Goal: Task Accomplishment & Management: Use online tool/utility

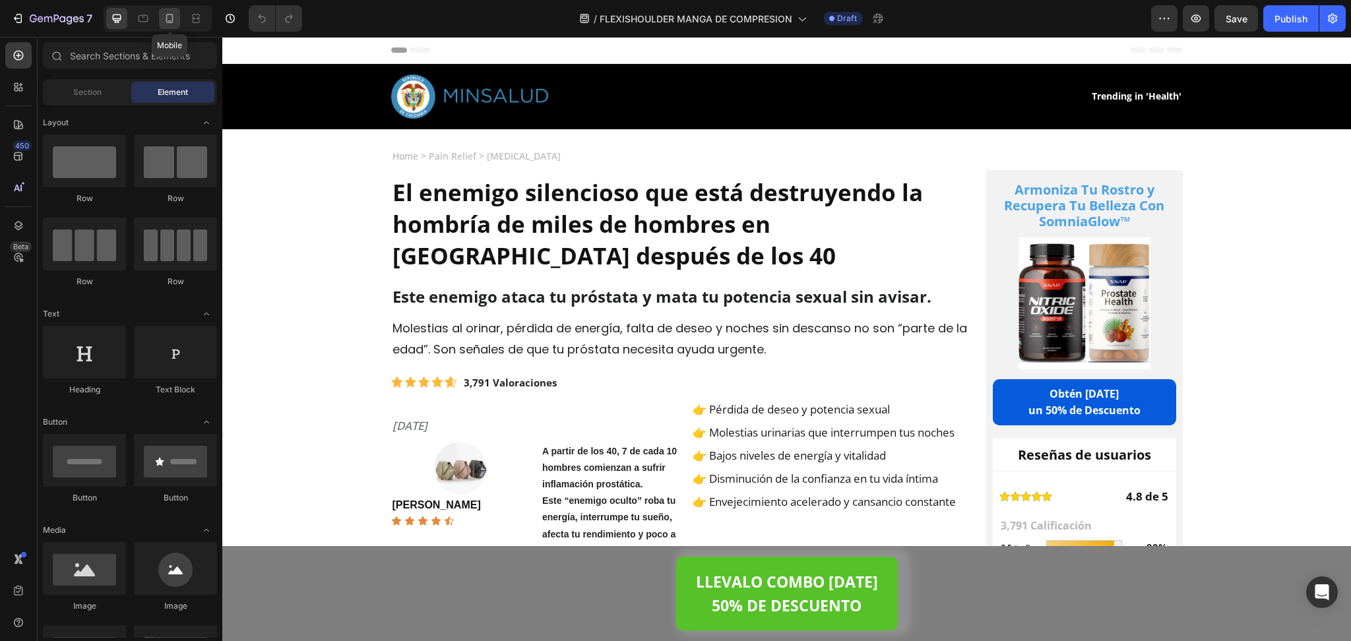
click at [164, 23] on icon at bounding box center [169, 18] width 13 height 13
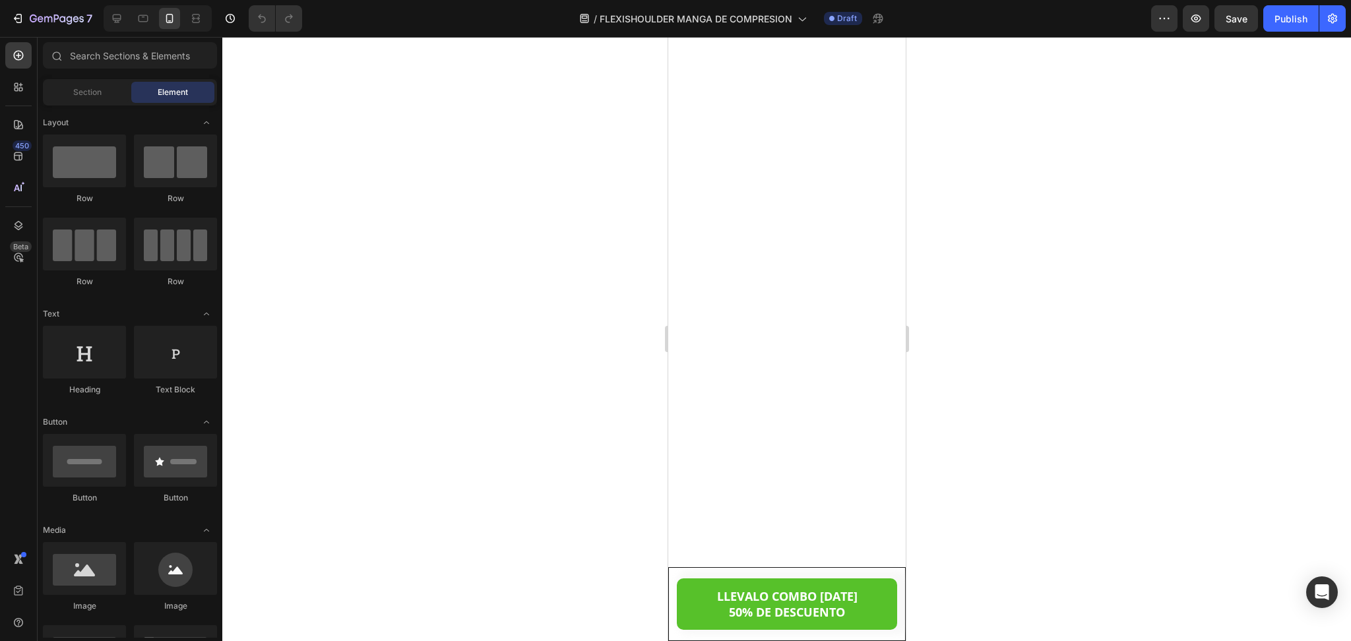
scroll to position [7362, 0]
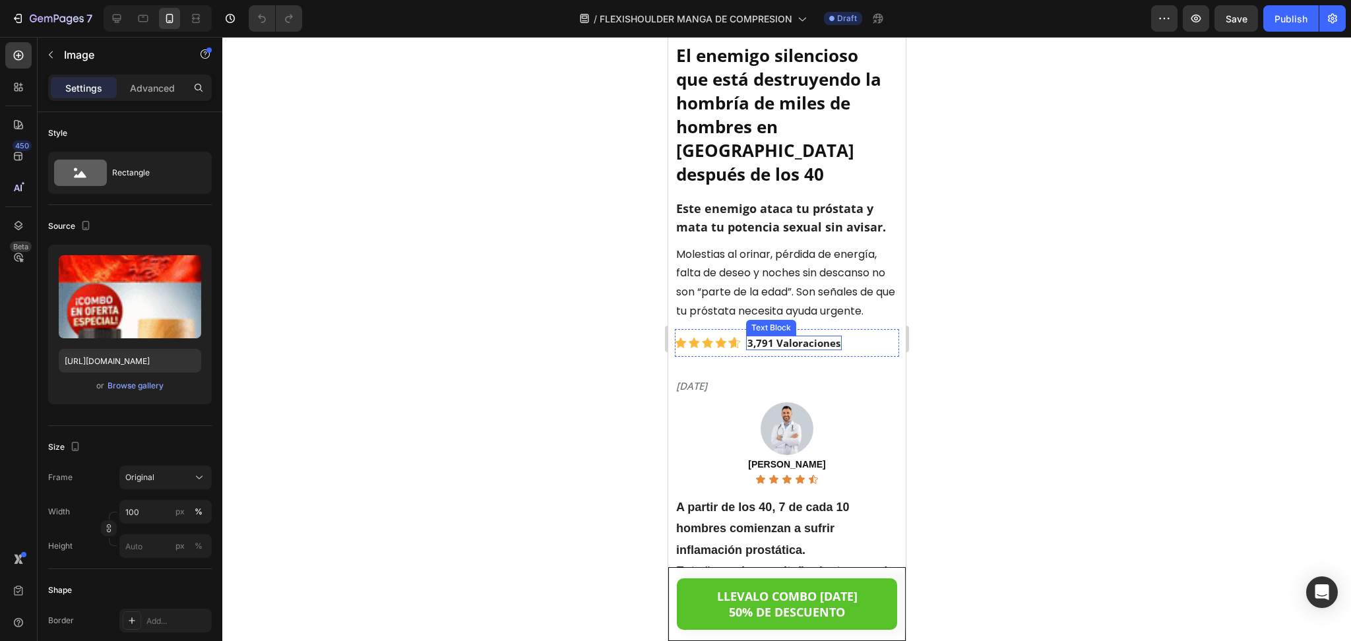
scroll to position [0, 0]
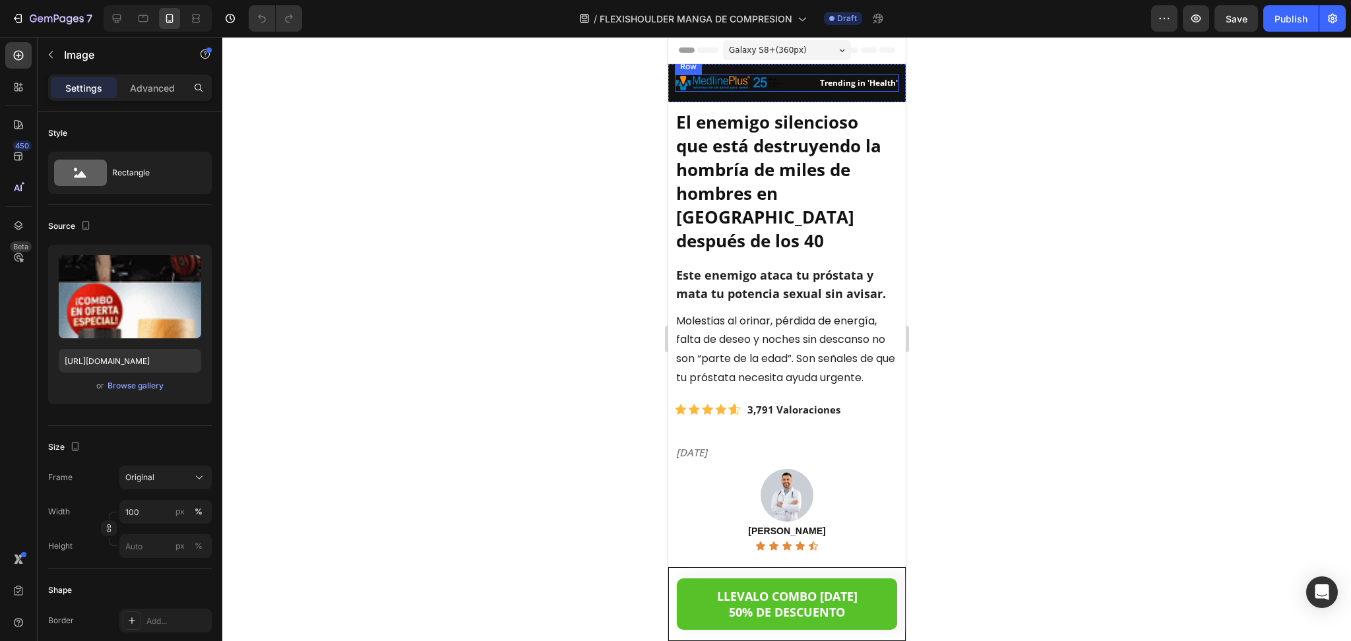
click at [710, 90] on div "Image" at bounding box center [728, 83] width 109 height 17
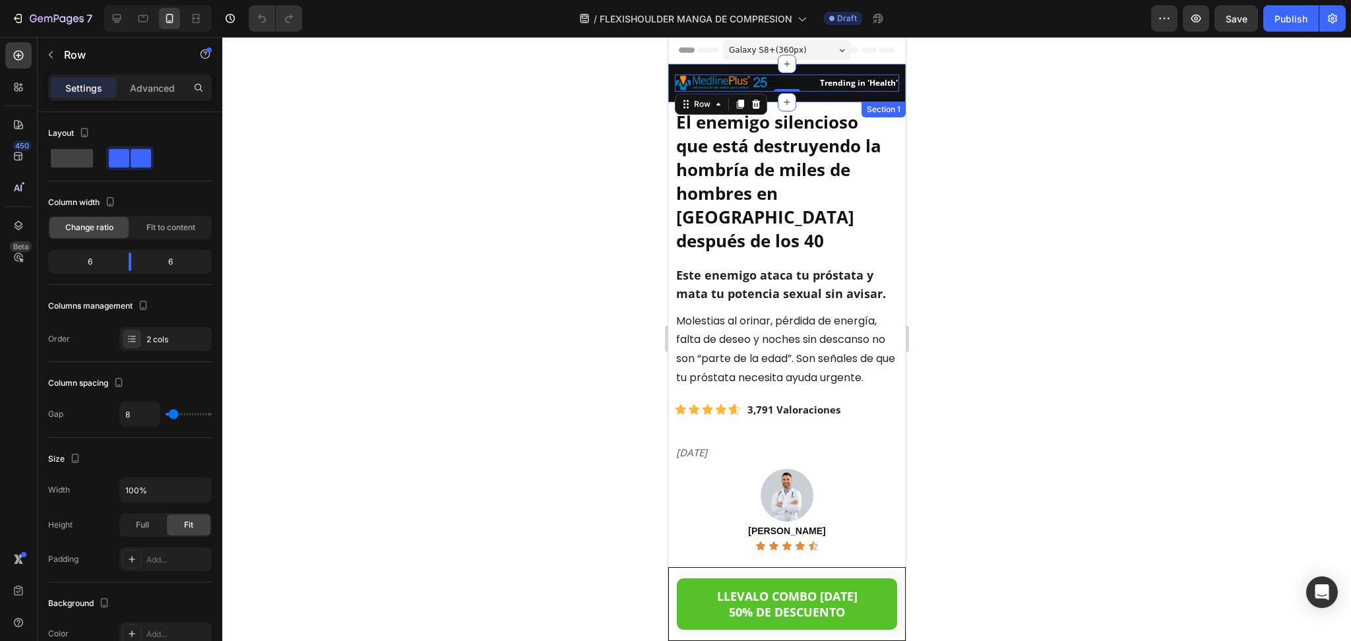
click at [794, 99] on div "Image Trending in 'Health' Text Block Row 0 Section 1" at bounding box center [785, 83] width 237 height 38
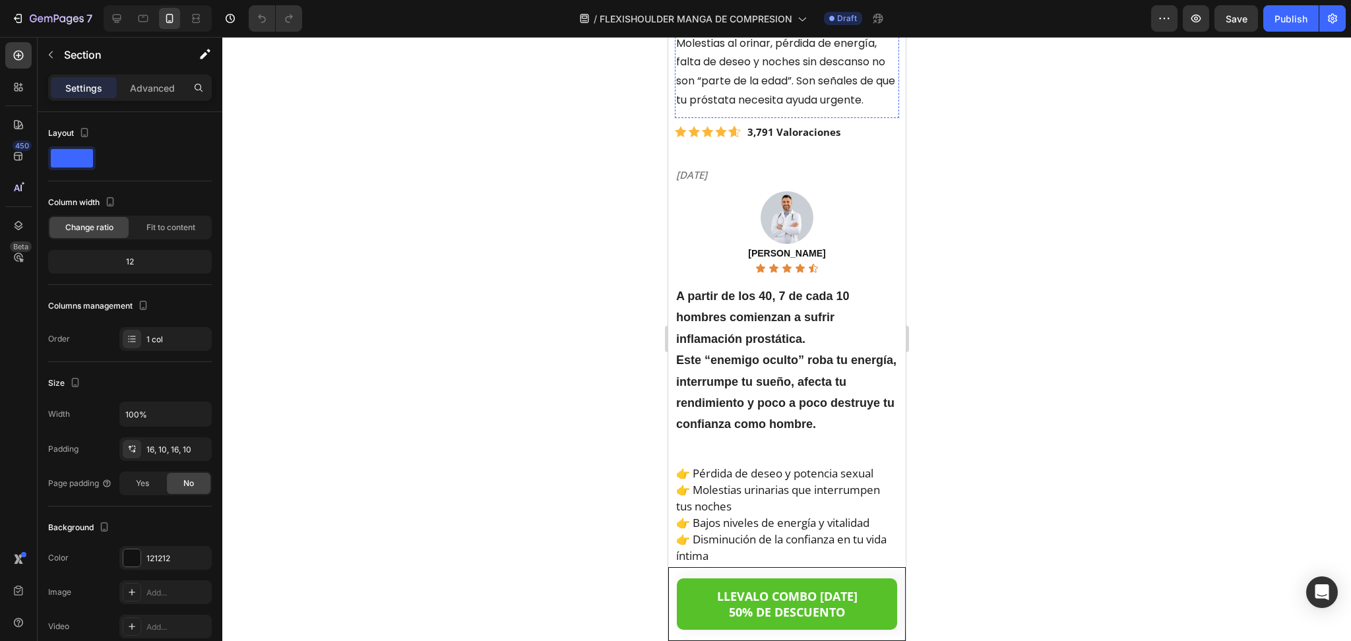
scroll to position [295, 0]
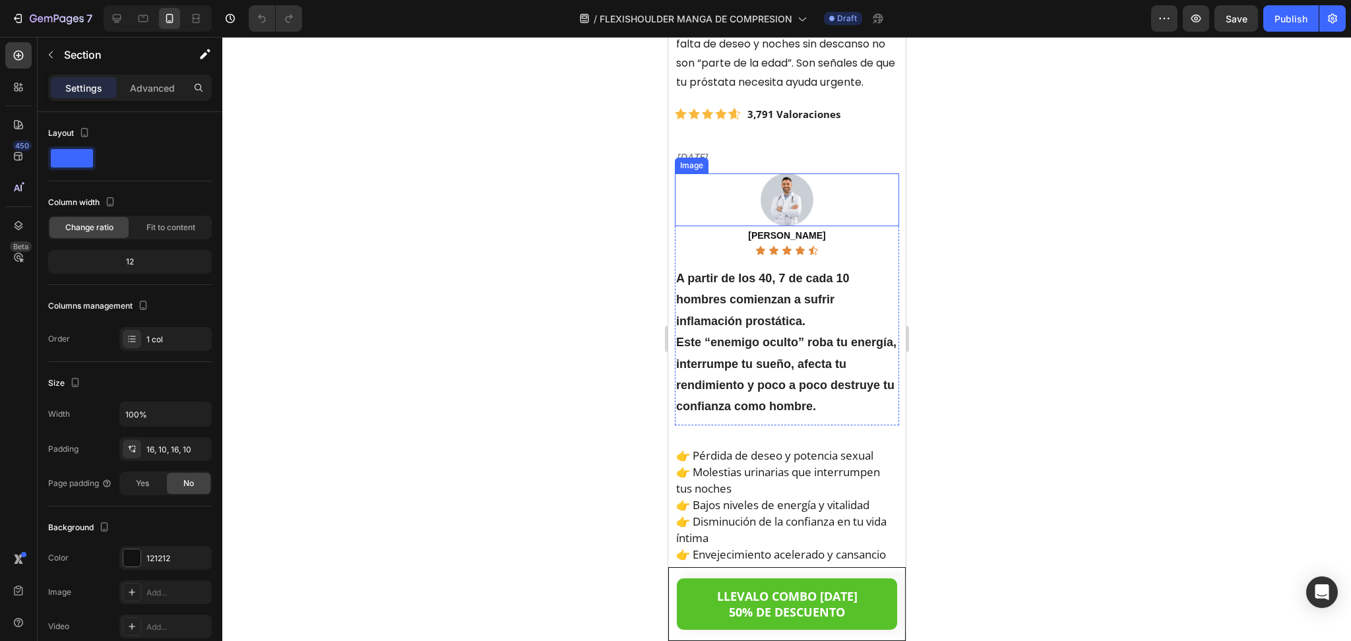
click at [772, 204] on img at bounding box center [786, 199] width 53 height 53
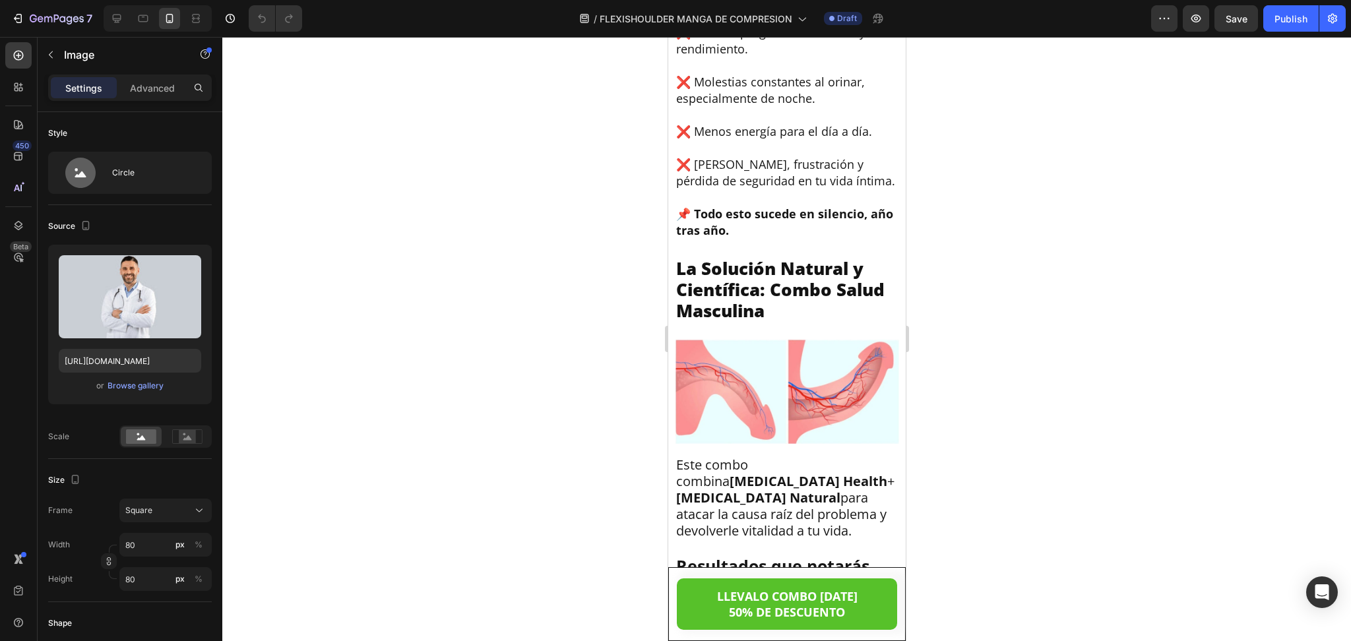
scroll to position [2106, 0]
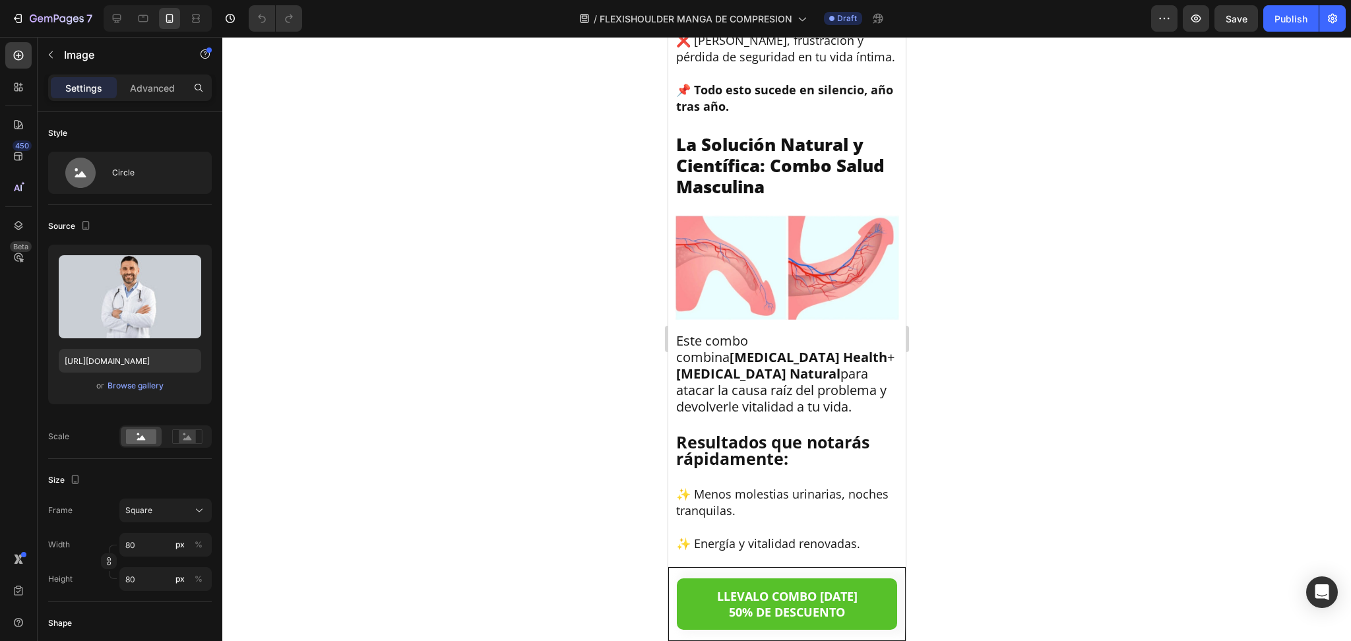
click at [772, 320] on img at bounding box center [786, 267] width 224 height 105
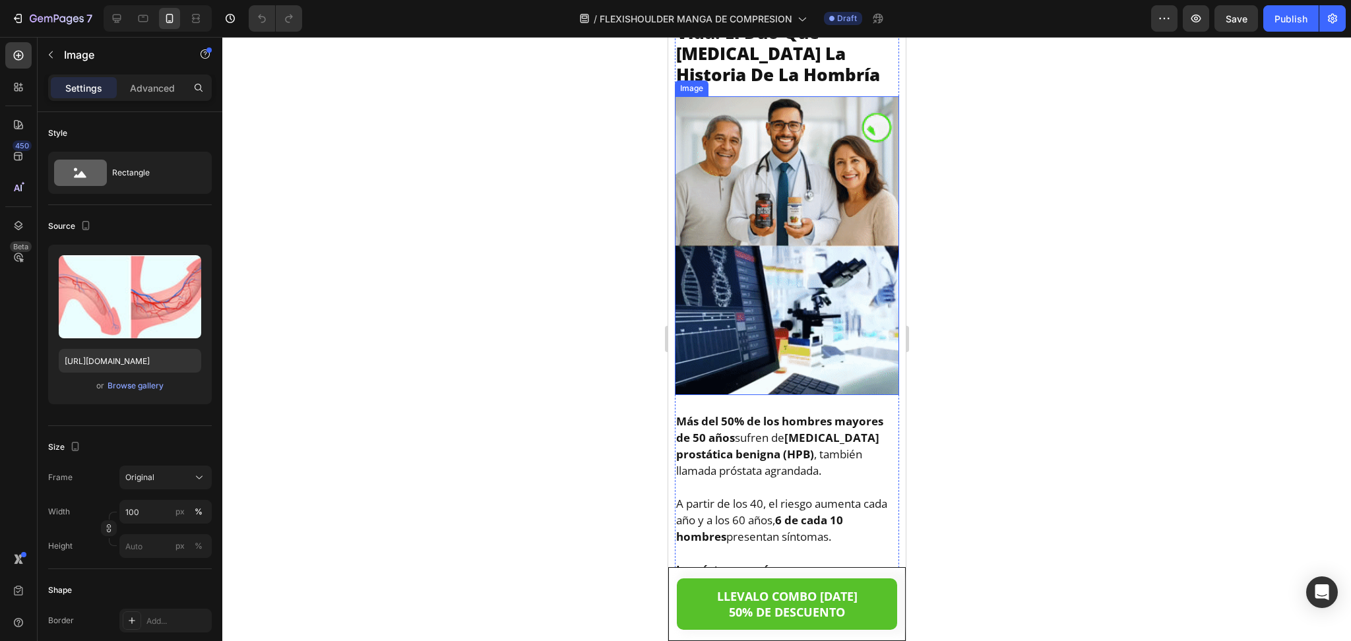
scroll to position [2939, 0]
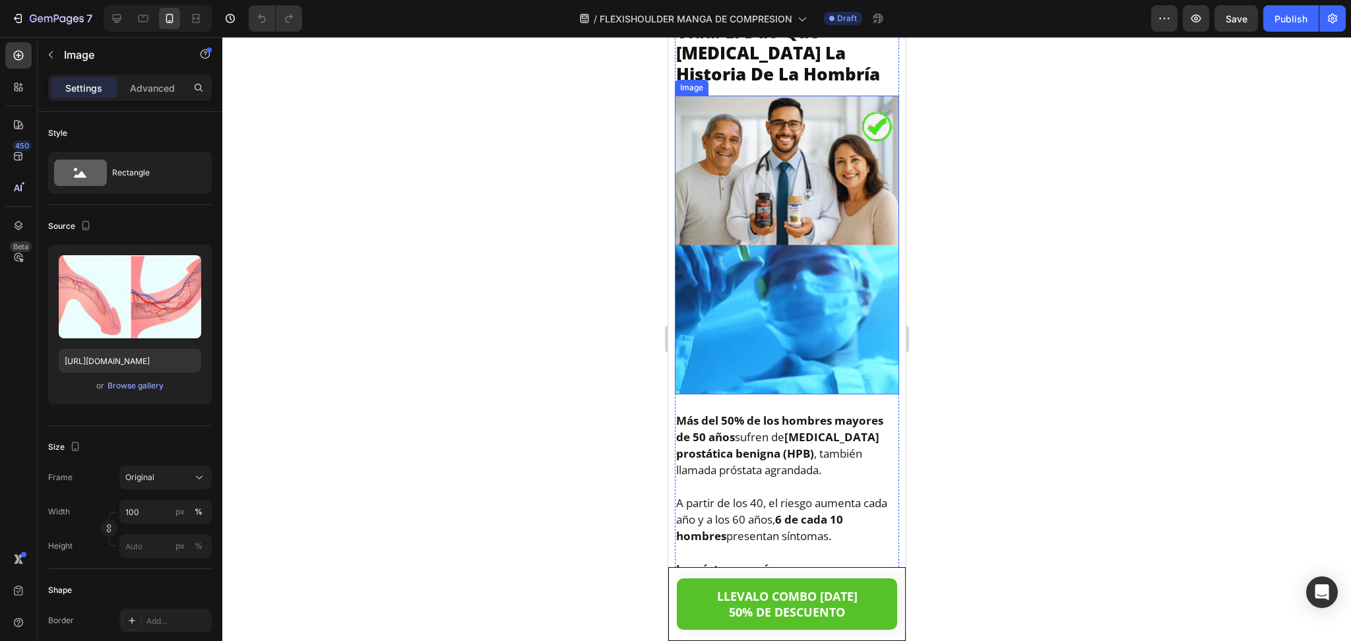
click at [741, 242] on img at bounding box center [786, 245] width 224 height 299
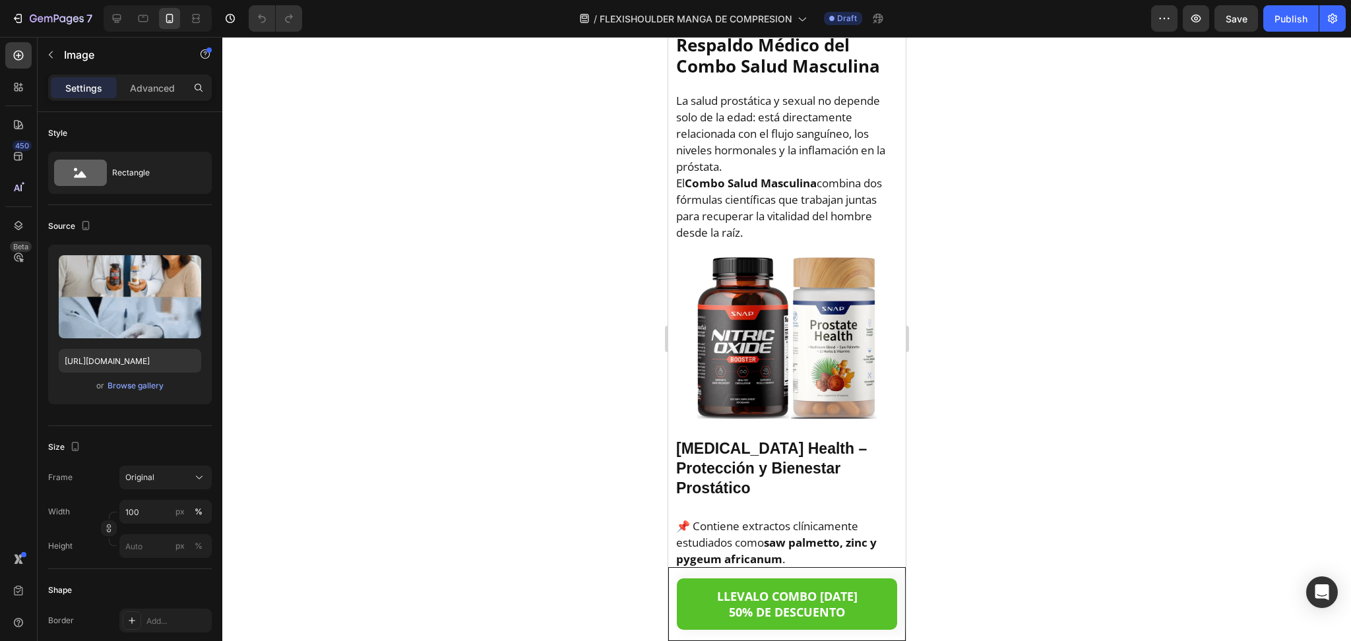
scroll to position [4677, 0]
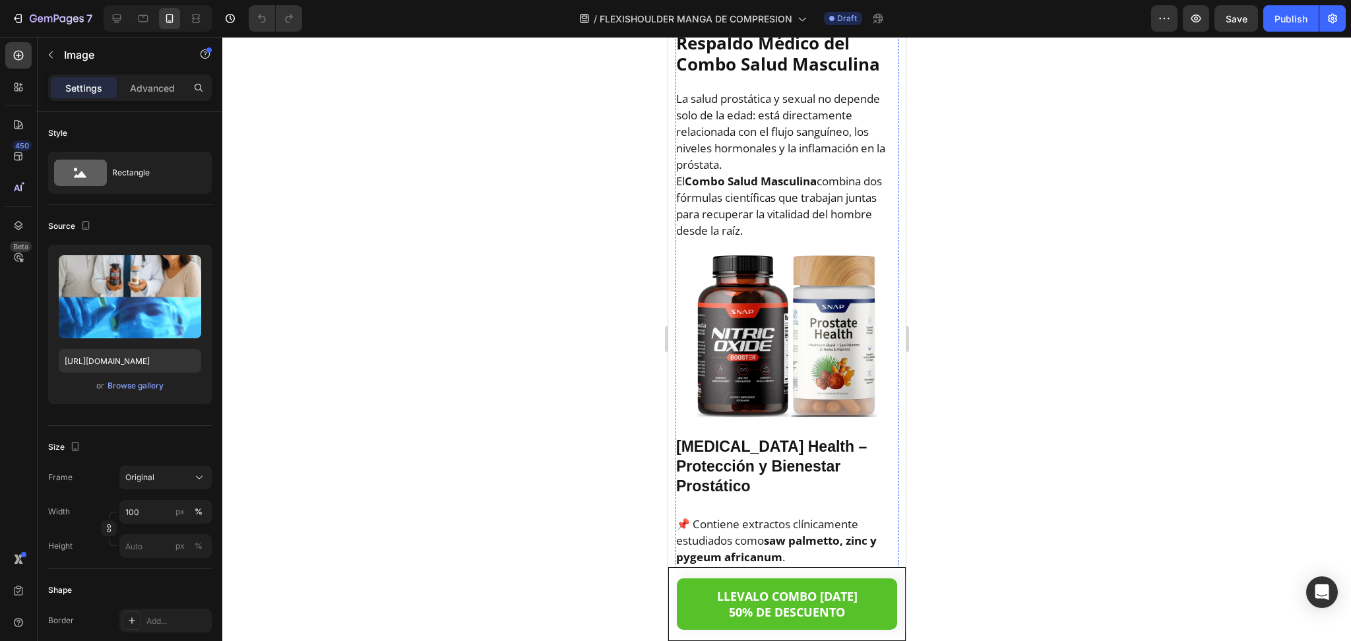
click at [761, 21] on img at bounding box center [786, 21] width 224 height 0
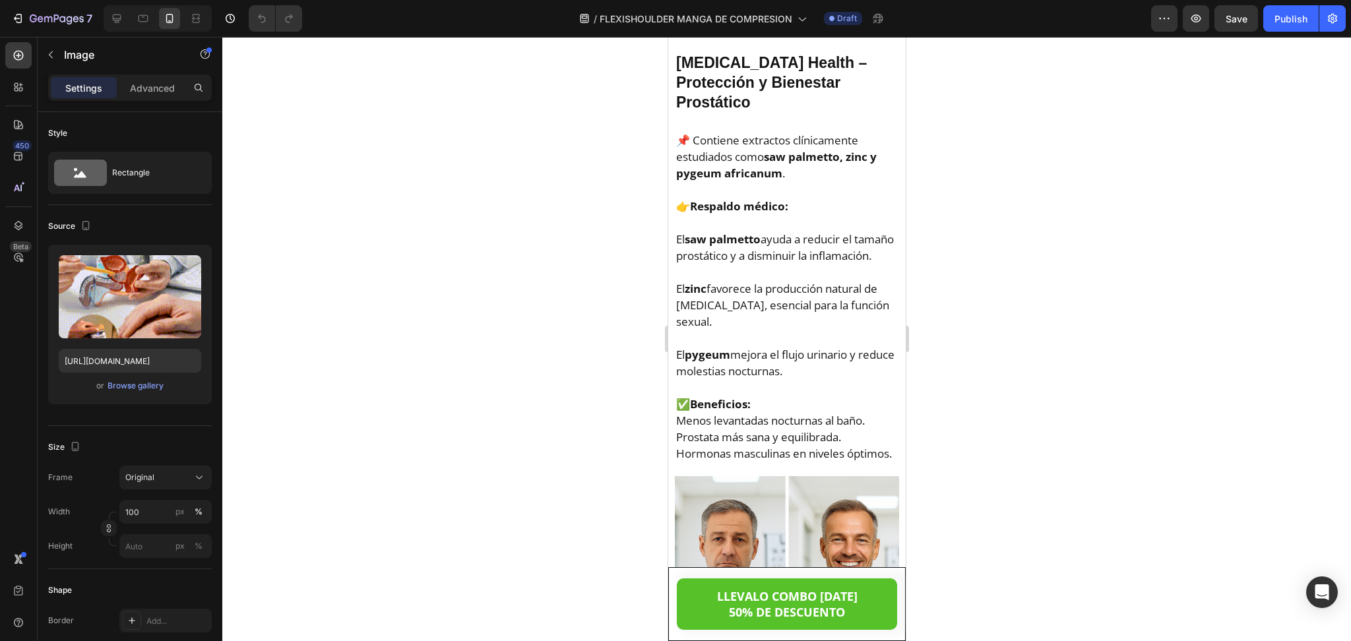
scroll to position [5100, 0]
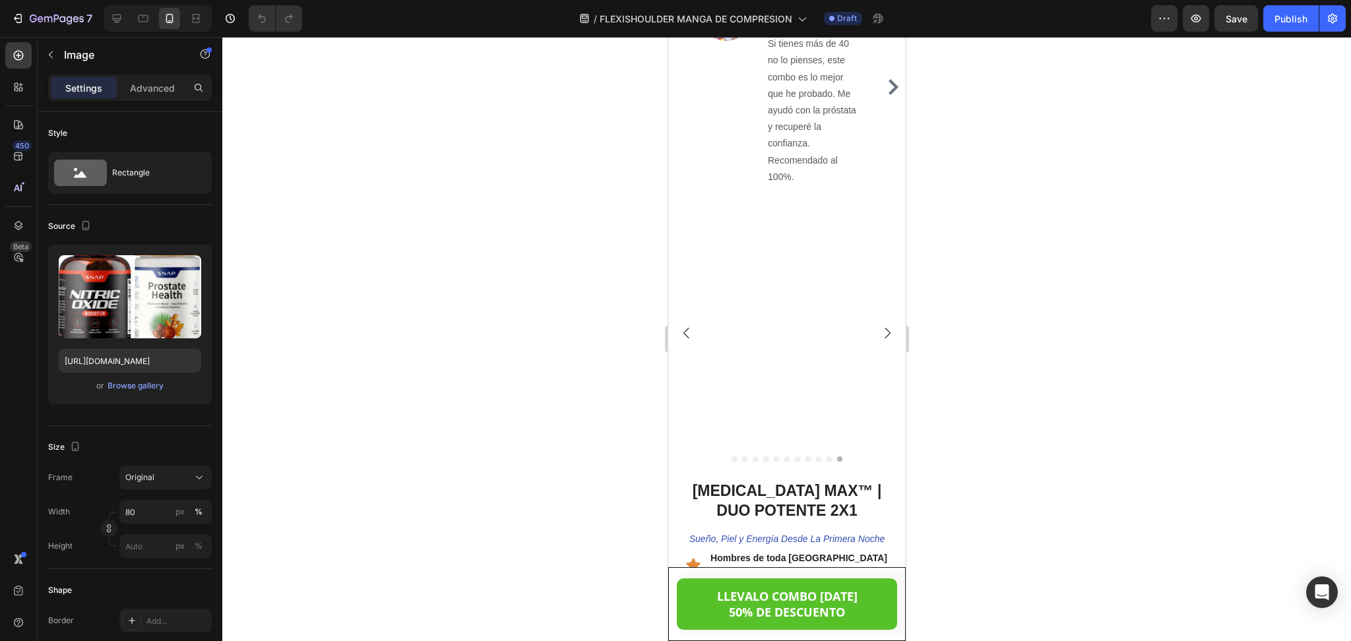
scroll to position [8244, 0]
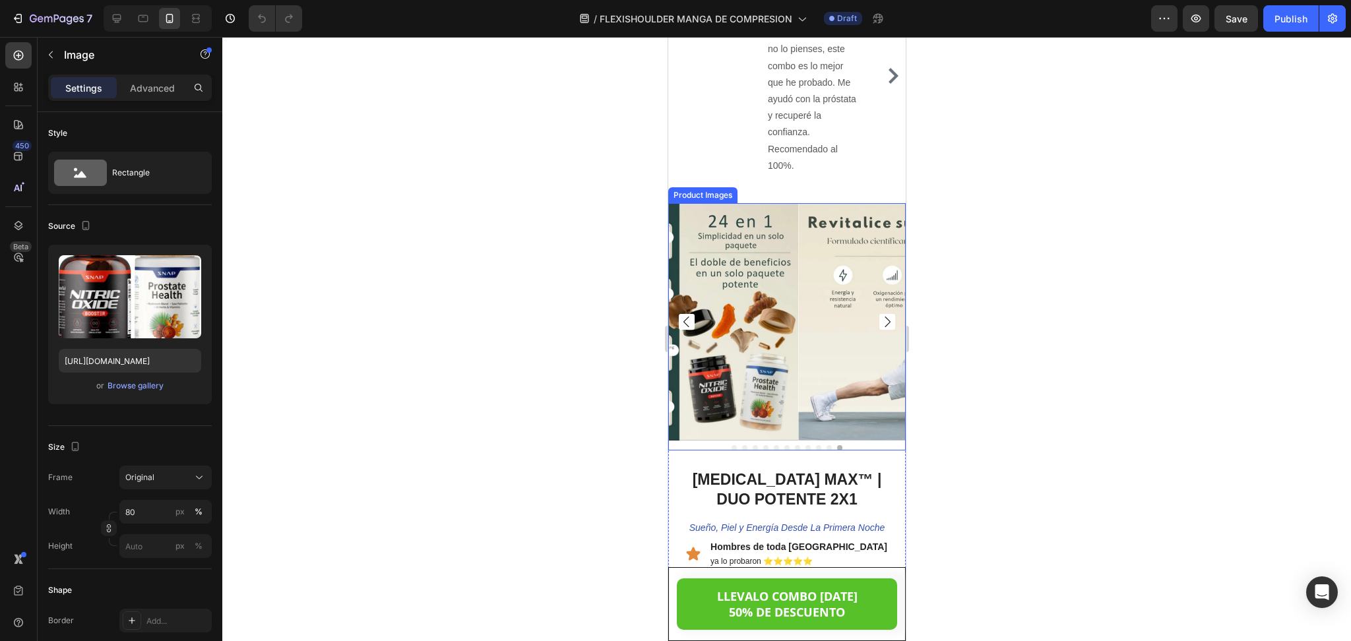
click at [797, 256] on img at bounding box center [915, 321] width 237 height 237
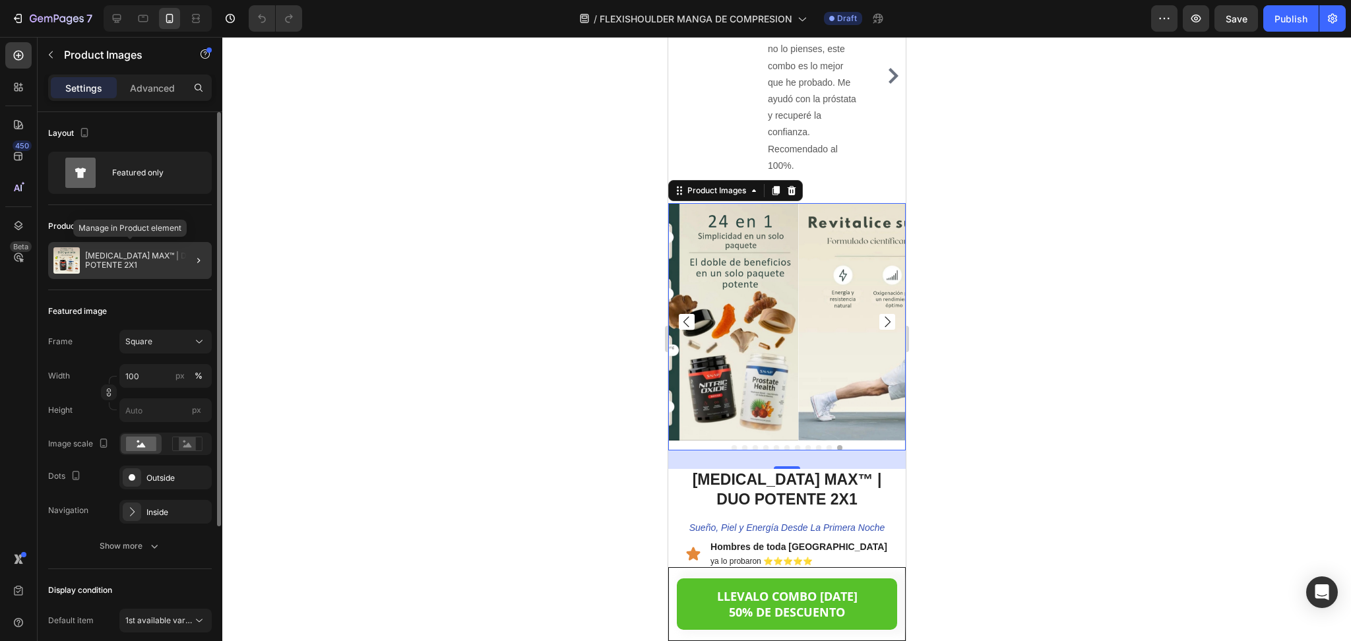
click at [131, 255] on p "[MEDICAL_DATA] MAX™ | DUO POTENTE 2X1" at bounding box center [145, 260] width 121 height 18
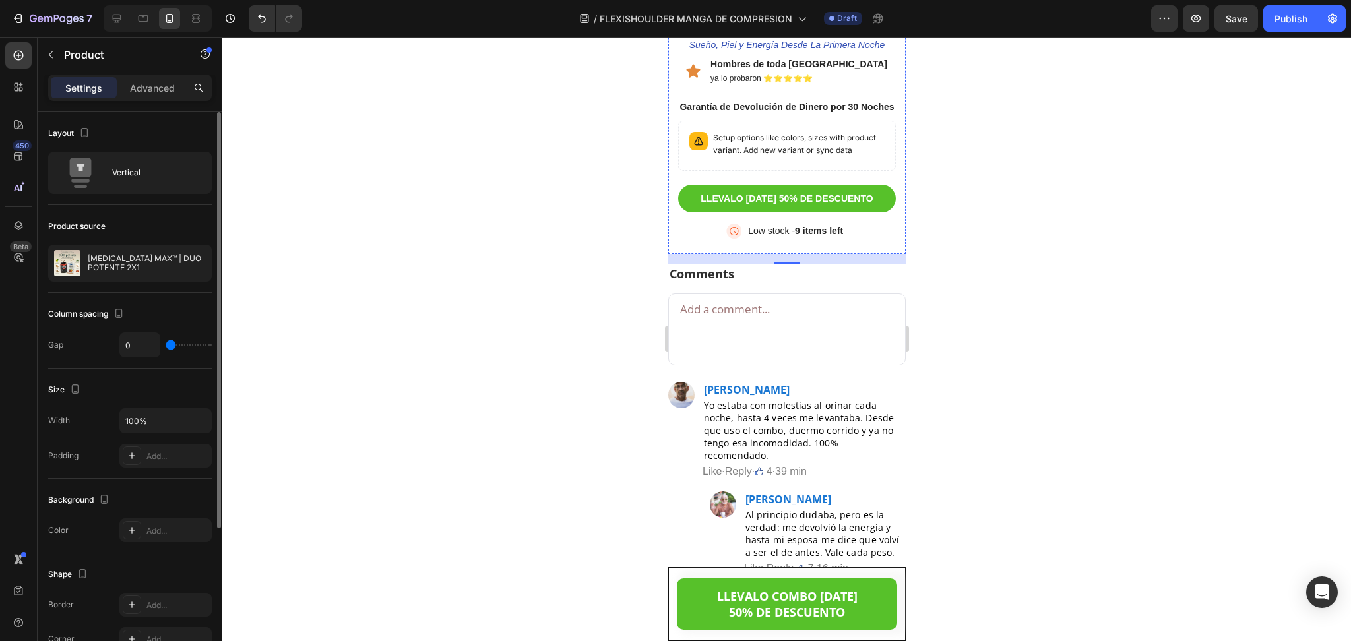
scroll to position [8606, 0]
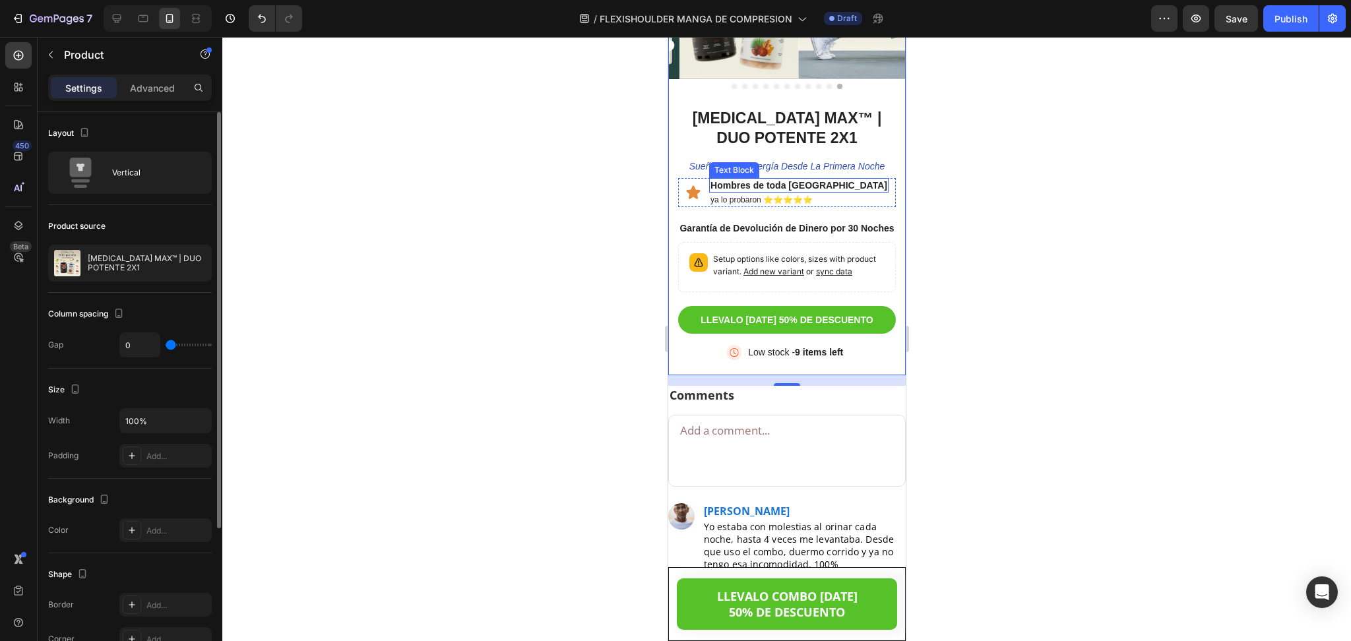
click at [763, 179] on p "Hombres de toda [GEOGRAPHIC_DATA]" at bounding box center [798, 185] width 177 height 12
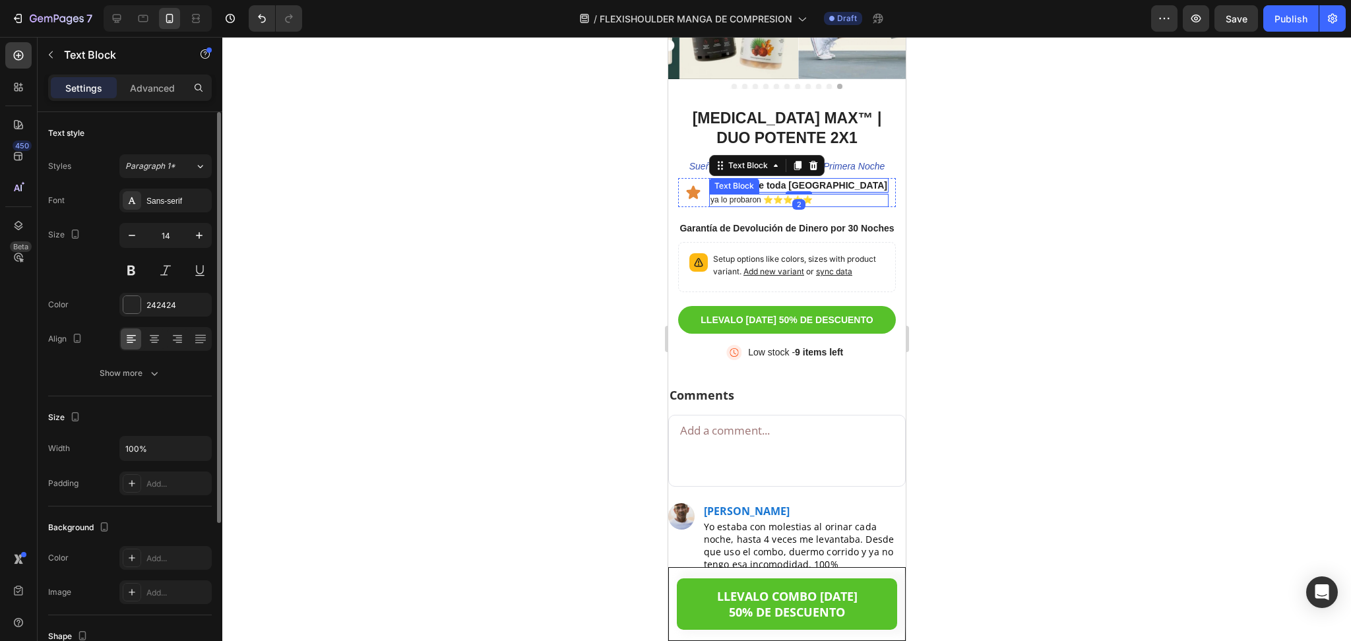
click at [753, 195] on p "ya lo probaron ⭐⭐⭐⭐⭐" at bounding box center [798, 200] width 177 height 11
click at [700, 160] on p "Sueño, Piel y Energía Desde La Primera Noche" at bounding box center [786, 166] width 215 height 12
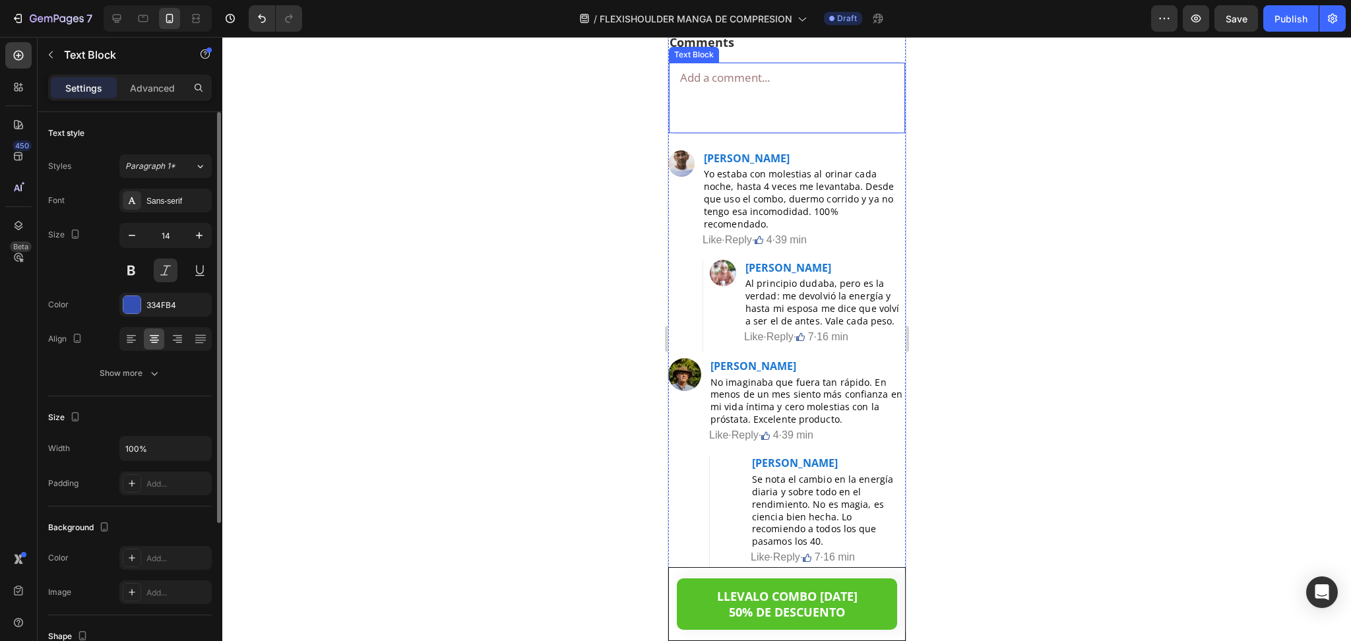
scroll to position [8965, 0]
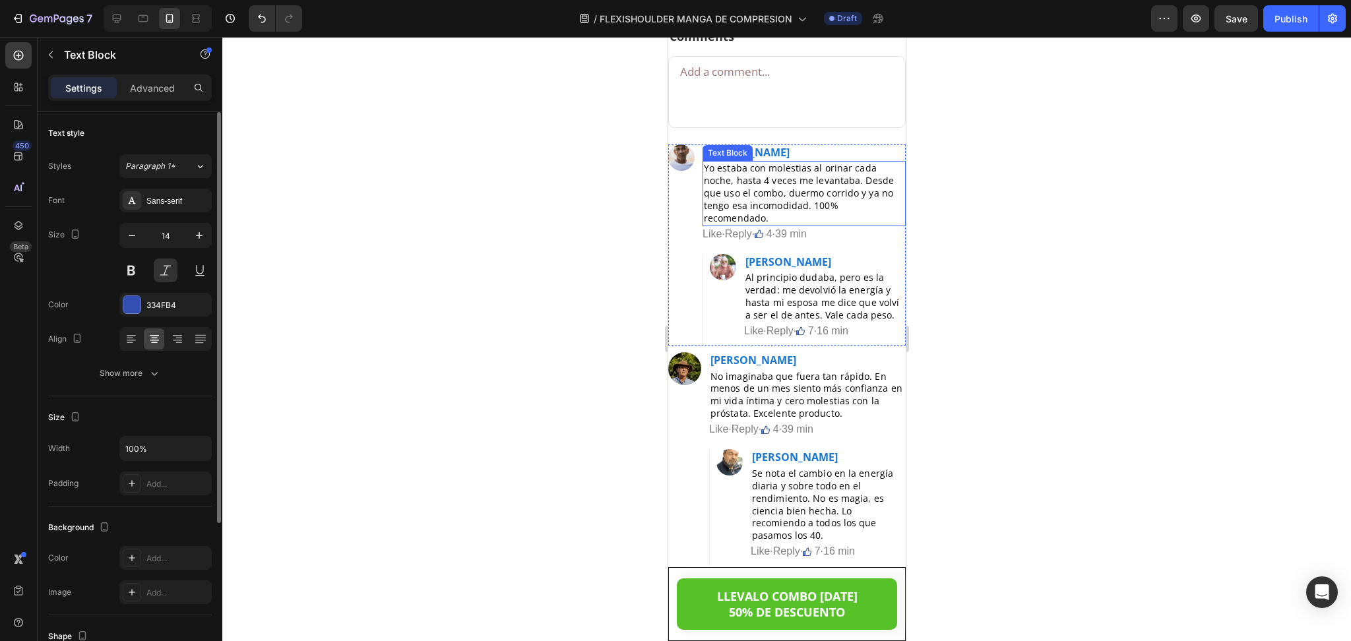
click at [755, 199] on p "Yo estaba con molestias al orinar cada noche, hasta 4 veces me levantaba. Desde…" at bounding box center [803, 193] width 200 height 63
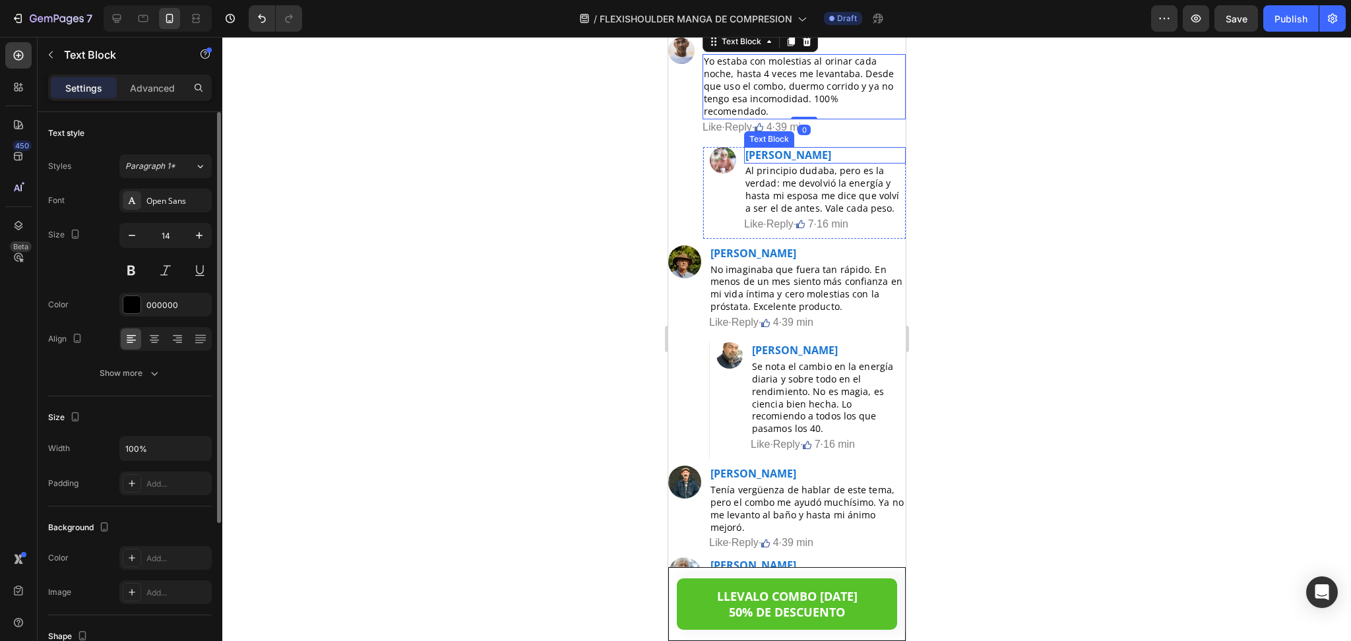
scroll to position [9085, 0]
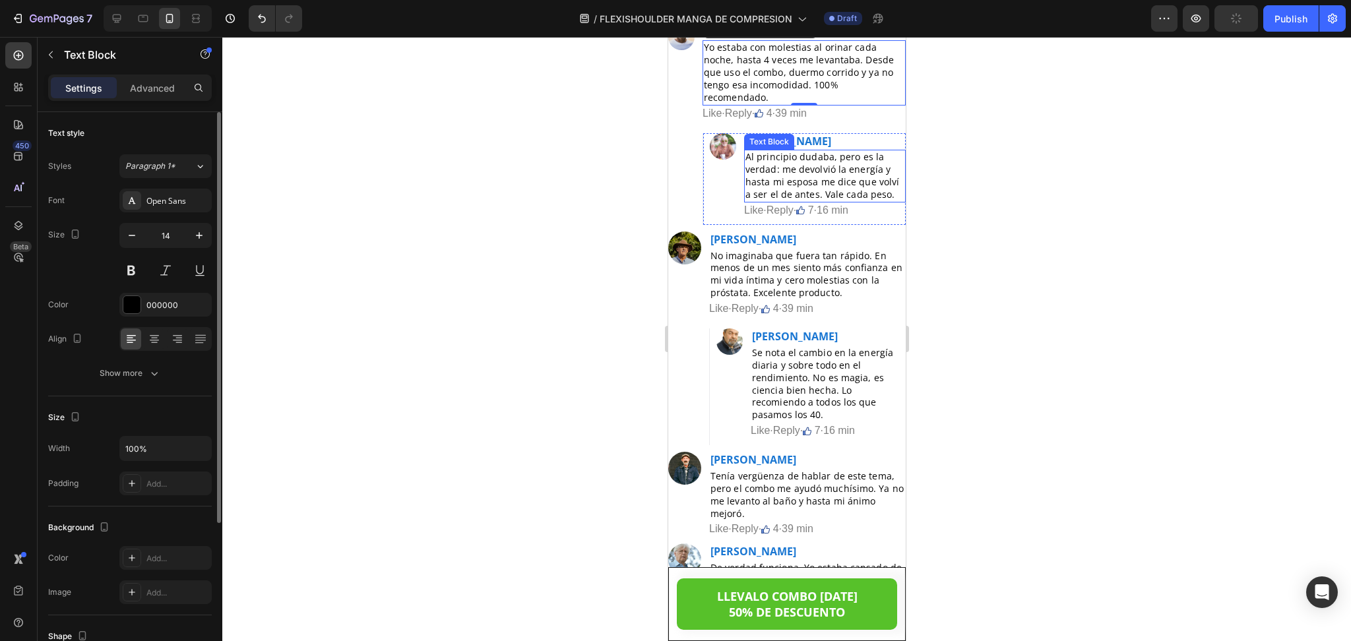
click at [782, 193] on p "Al principio dudaba, pero es la verdad: me devolvió la energía y hasta mi espos…" at bounding box center [824, 176] width 159 height 50
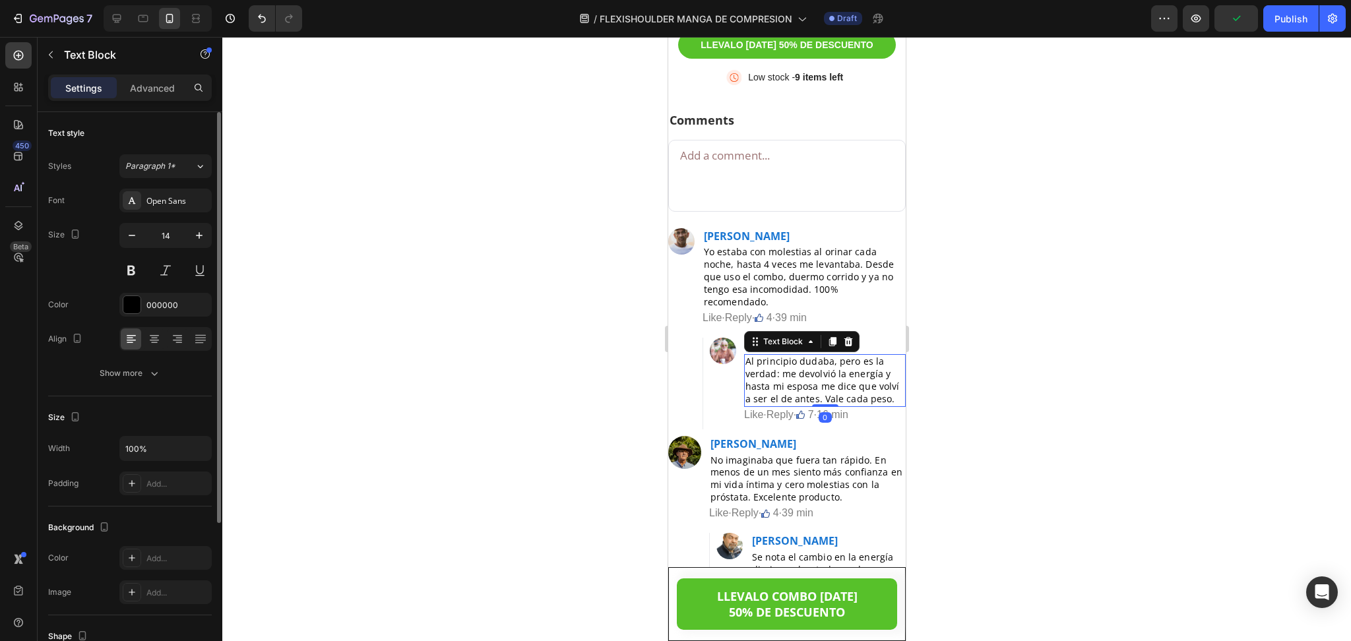
scroll to position [8878, 0]
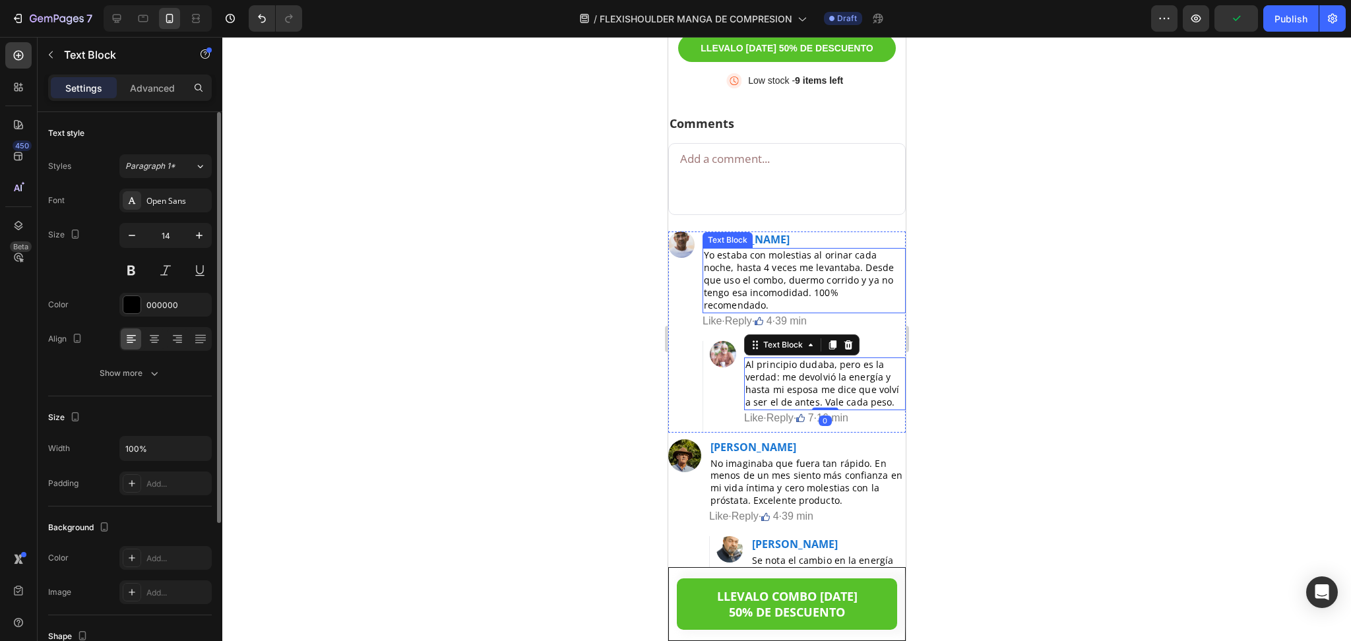
click at [743, 268] on p "Yo estaba con molestias al orinar cada noche, hasta 4 veces me levantaba. Desde…" at bounding box center [803, 280] width 200 height 63
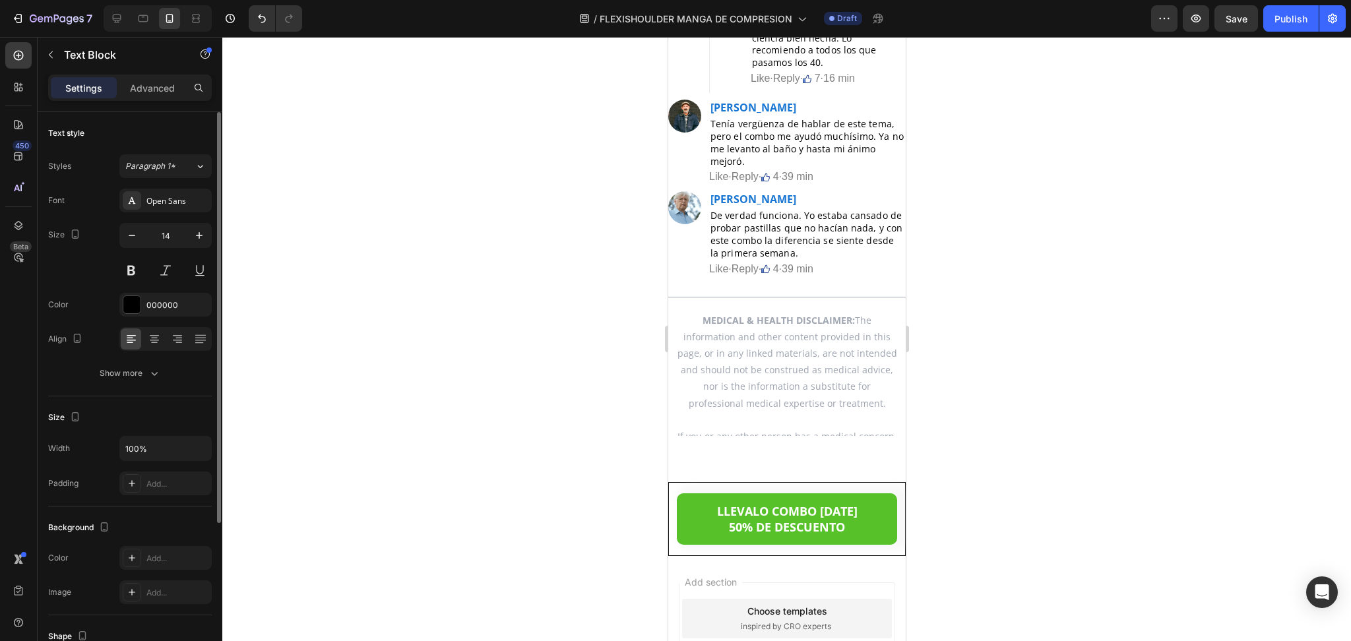
scroll to position [9442, 0]
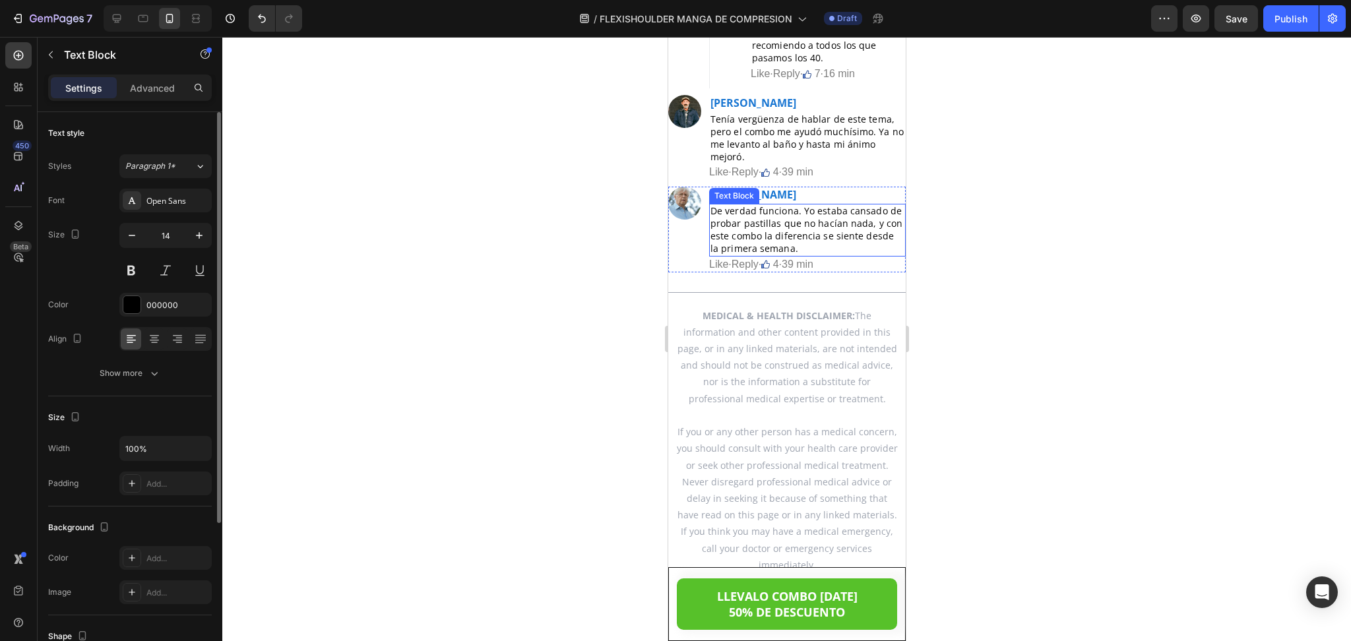
click at [781, 243] on p "De verdad funciona. Yo estaba cansado de probar pastillas que no hacían nada, y…" at bounding box center [807, 230] width 194 height 50
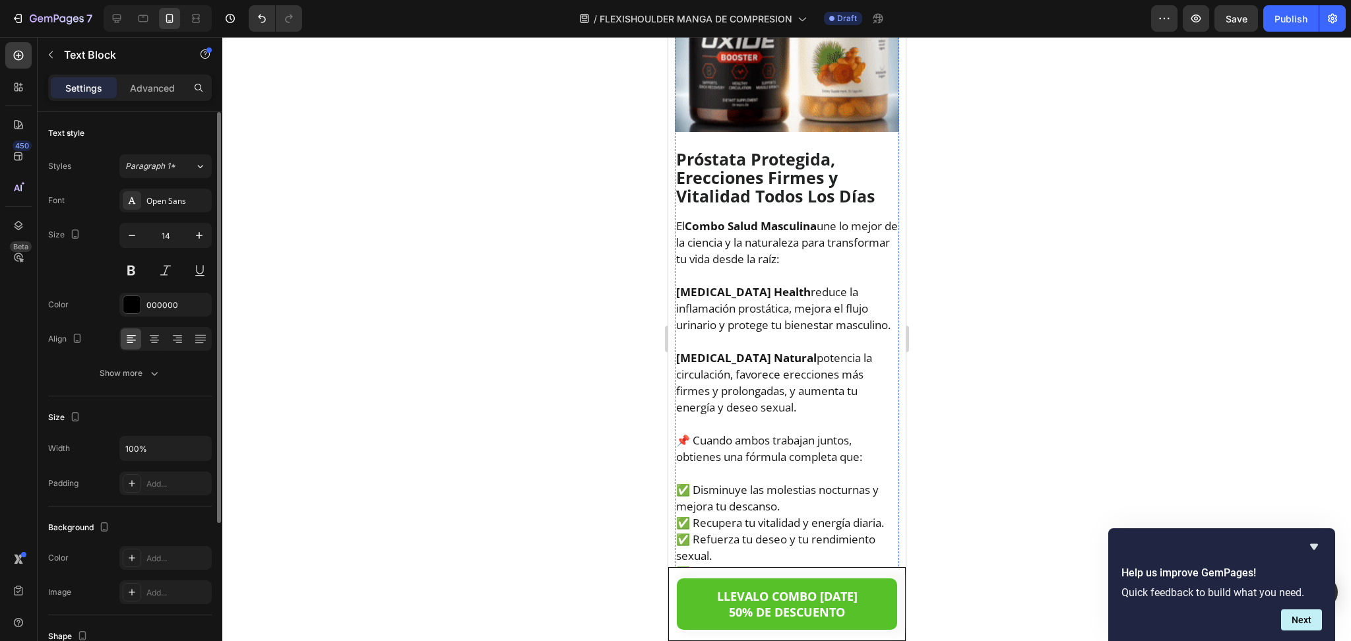
scroll to position [7065, 0]
click at [769, 284] on p "[MEDICAL_DATA] Health reduce la inflamación prostática, mejora el flujo urinari…" at bounding box center [786, 308] width 222 height 49
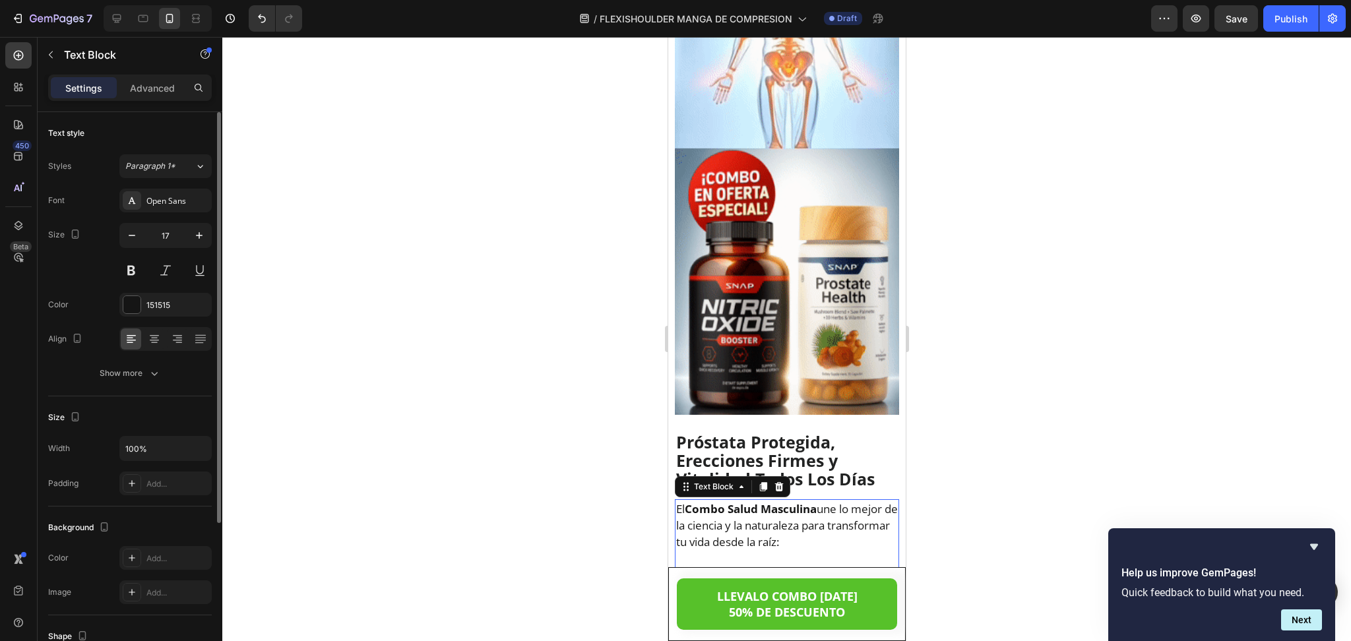
scroll to position [6782, 0]
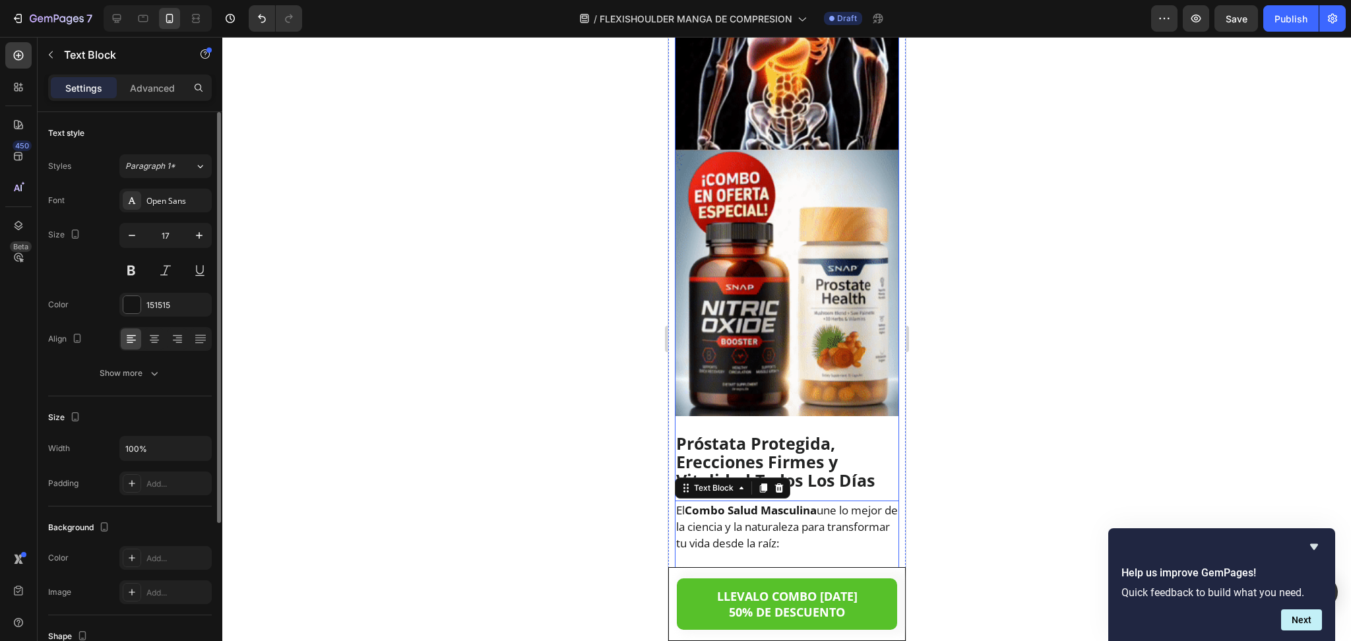
click at [826, 434] on p "Próstata Protegida, Erecciones Firmes y Vitalidad Todos Los Días" at bounding box center [786, 461] width 222 height 55
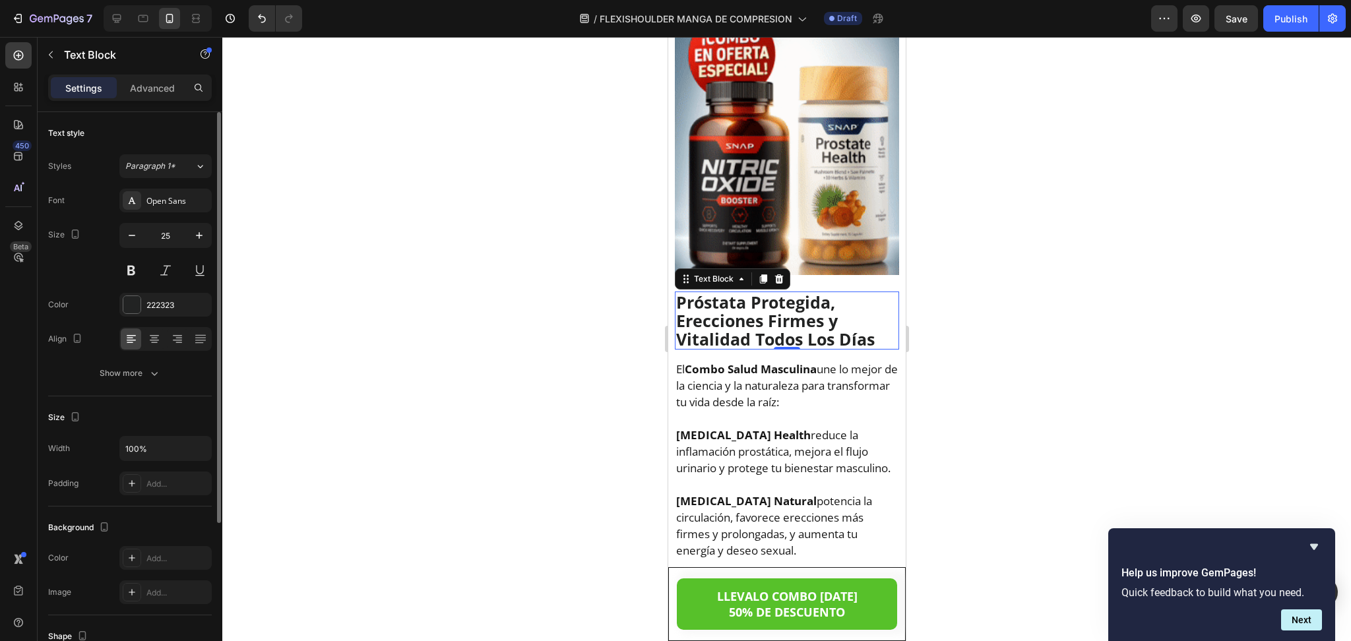
click at [719, 476] on p at bounding box center [786, 484] width 222 height 16
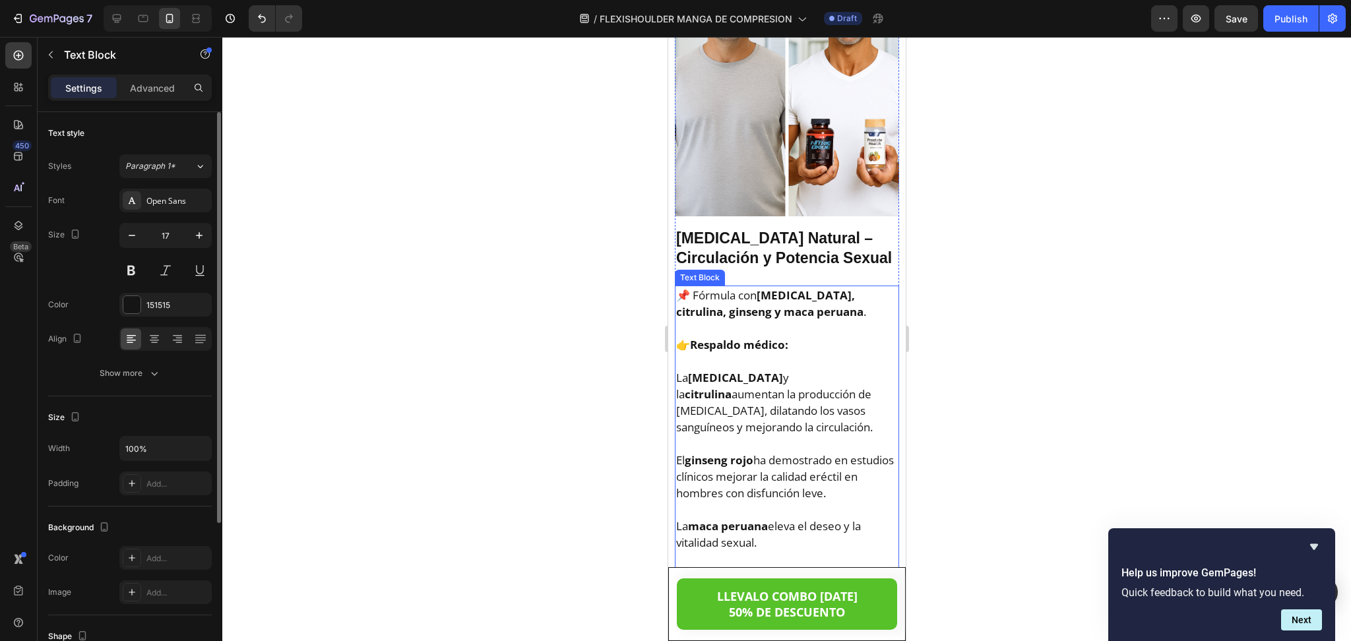
scroll to position [6084, 0]
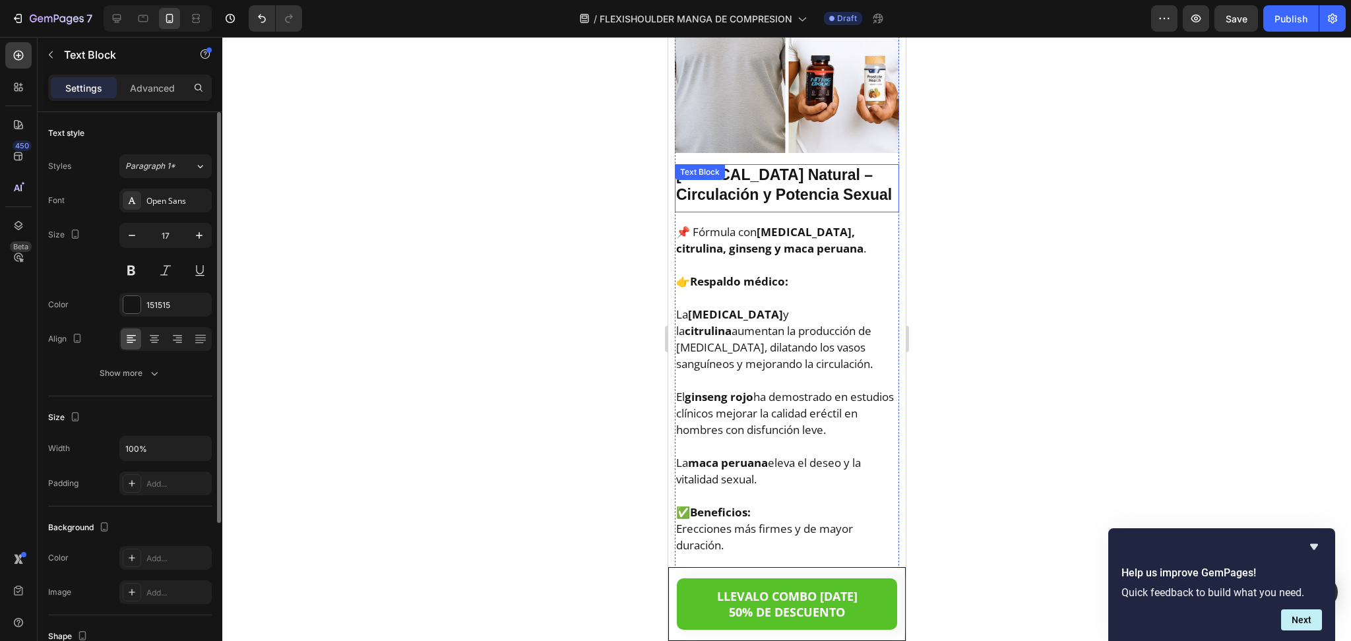
click at [783, 166] on p "[MEDICAL_DATA] Natural – Circulación y Potencia Sexual" at bounding box center [786, 186] width 222 height 40
click at [727, 166] on p "[MEDICAL_DATA] Natural – Circulación y Potencia Sexual" at bounding box center [786, 186] width 222 height 40
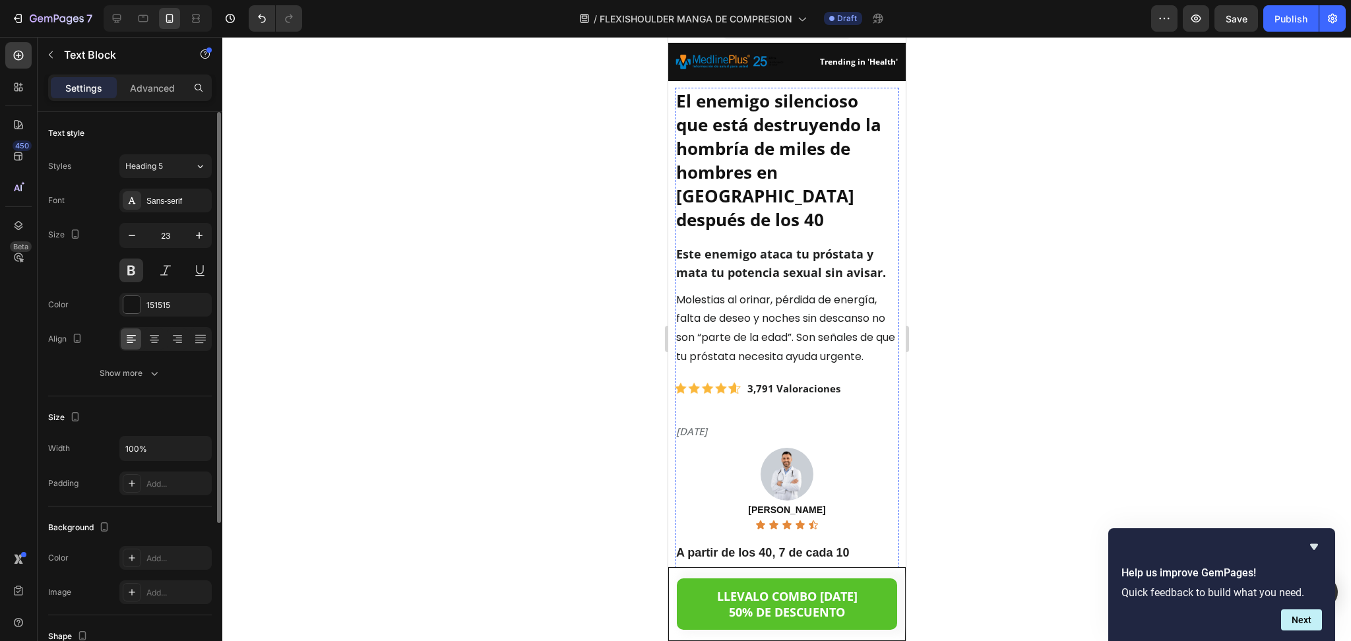
scroll to position [0, 0]
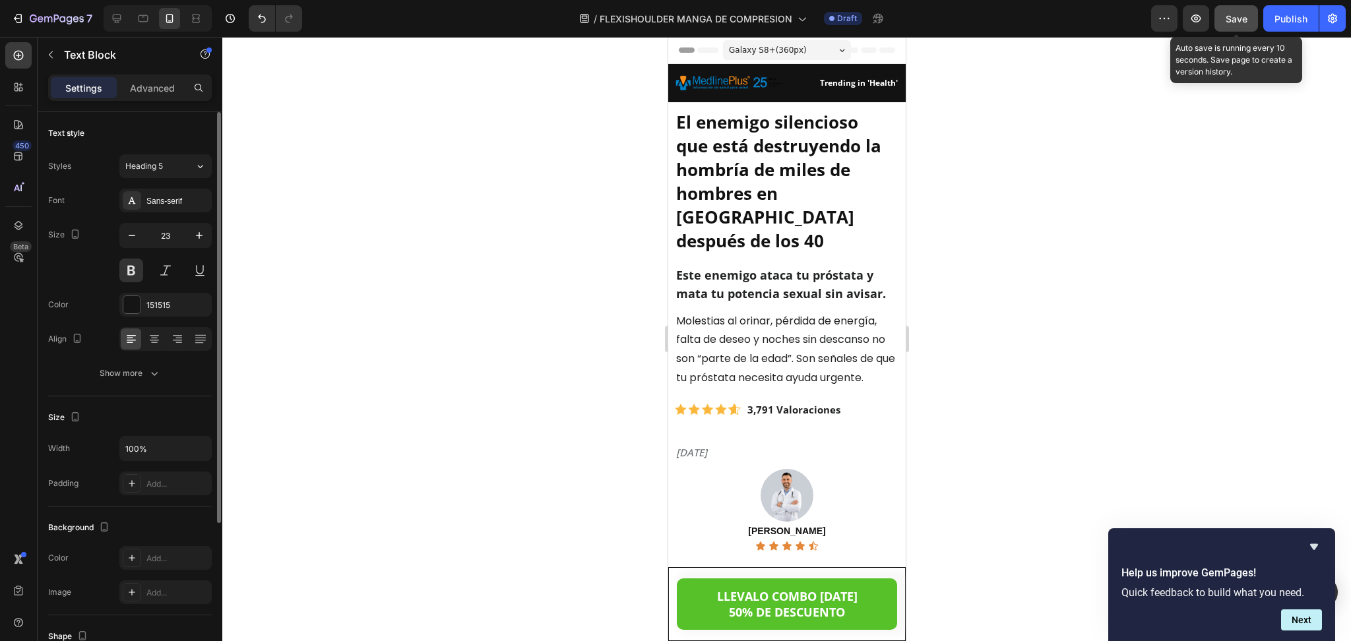
click at [1248, 20] on button "Save" at bounding box center [1236, 18] width 44 height 26
